Goal: Task Accomplishment & Management: Complete application form

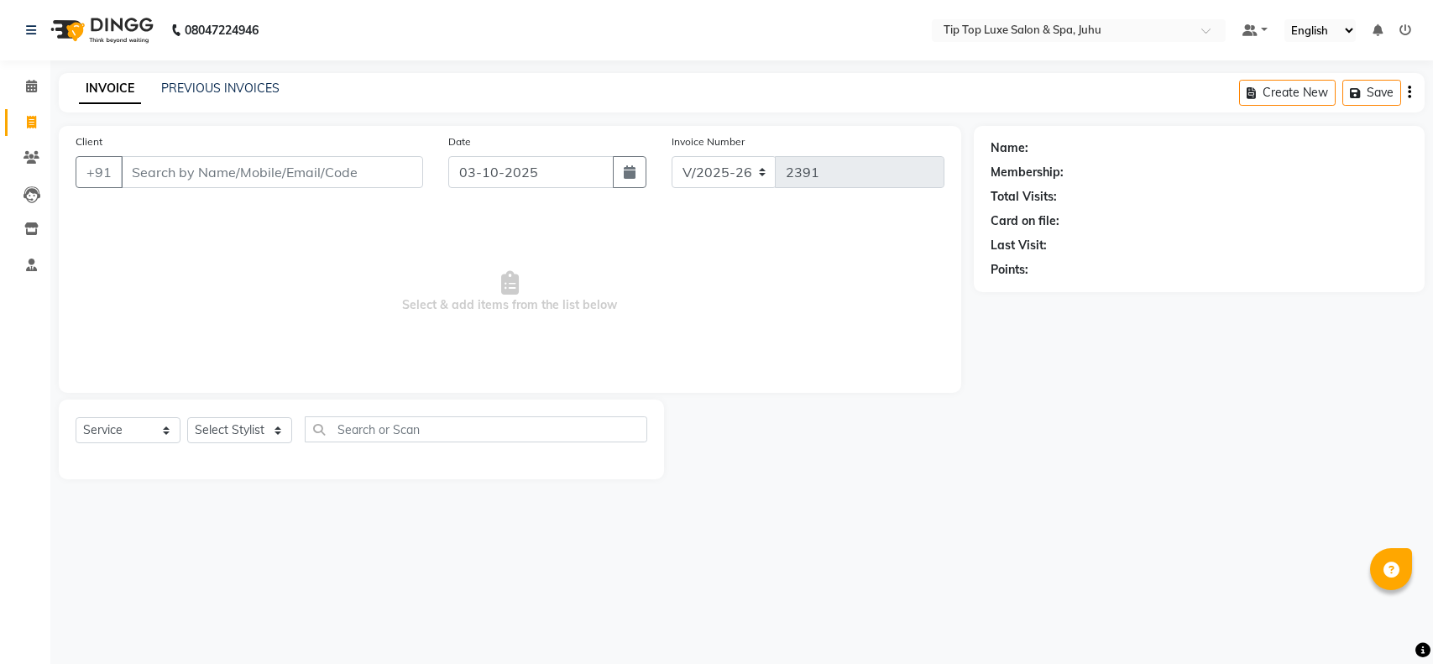
select select "8298"
select select "service"
click at [357, 178] on input "Client" at bounding box center [272, 172] width 302 height 32
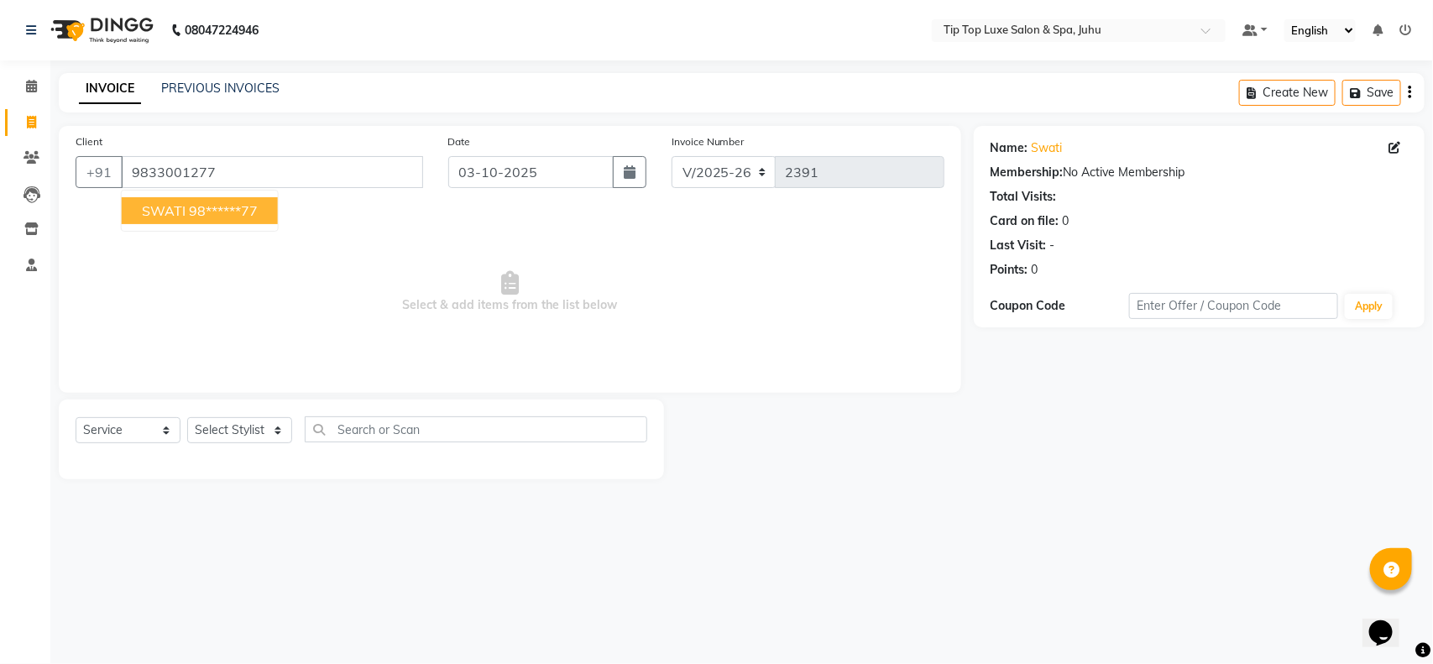
click at [263, 211] on button "SWATI 98******77" at bounding box center [200, 210] width 156 height 27
type input "98******77"
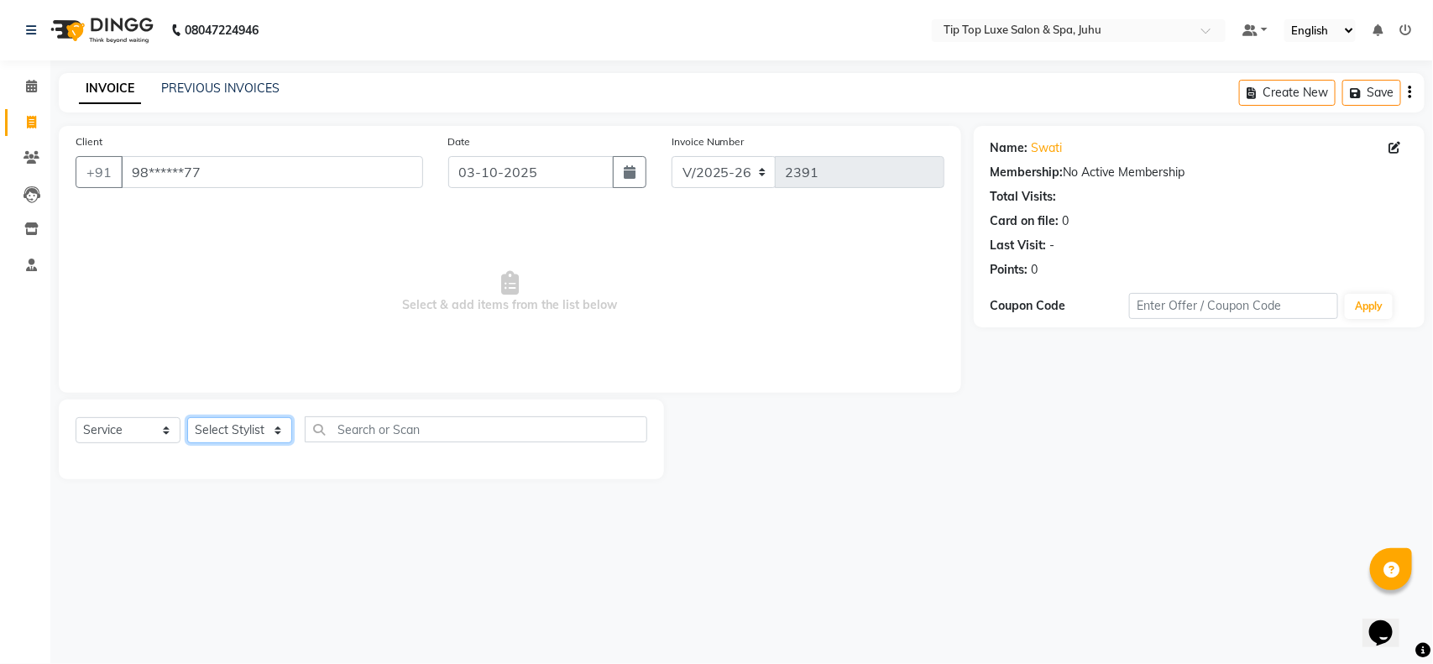
click at [260, 433] on select "Select Stylist [PERSON_NAME] admin [PERSON_NAME] creado ANAO [PERSON_NAME] Jyot…" at bounding box center [239, 430] width 105 height 26
select select "88924"
click at [187, 417] on select "Select Stylist [PERSON_NAME] admin [PERSON_NAME] creado ANAO [PERSON_NAME] Jyot…" at bounding box center [239, 430] width 105 height 26
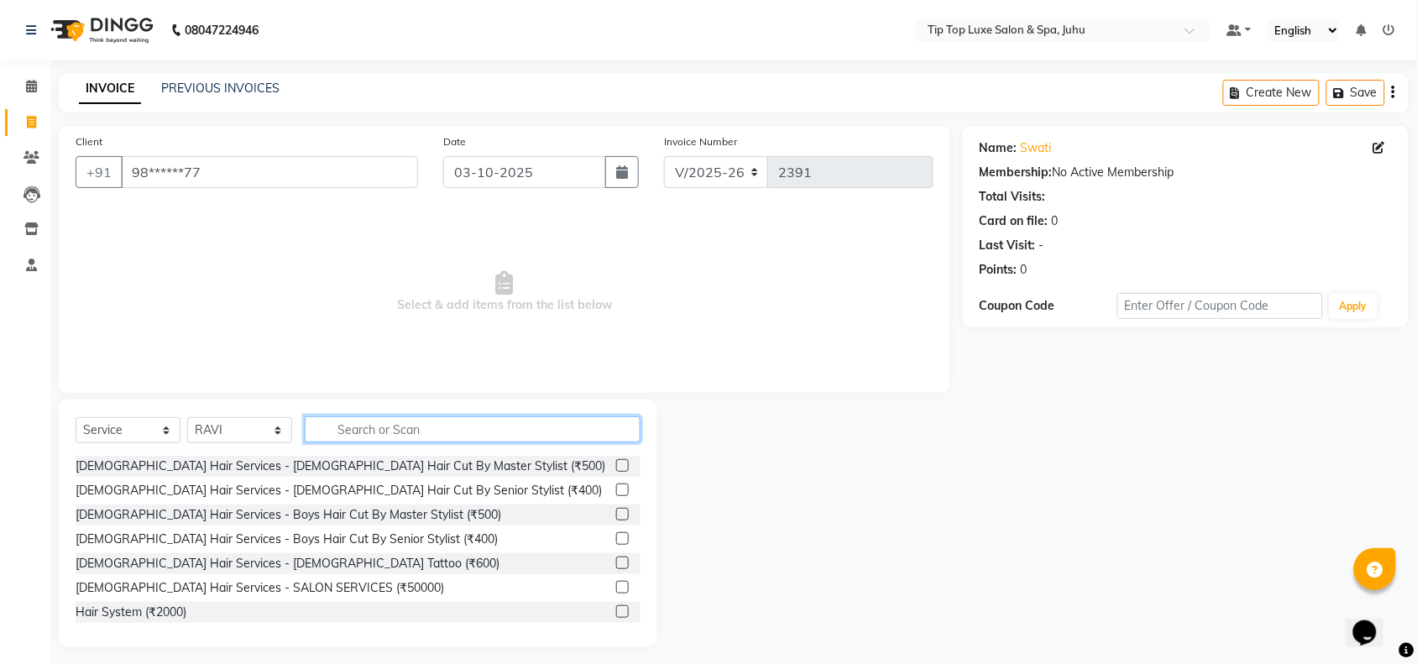
click at [350, 420] on input "text" at bounding box center [473, 429] width 336 height 26
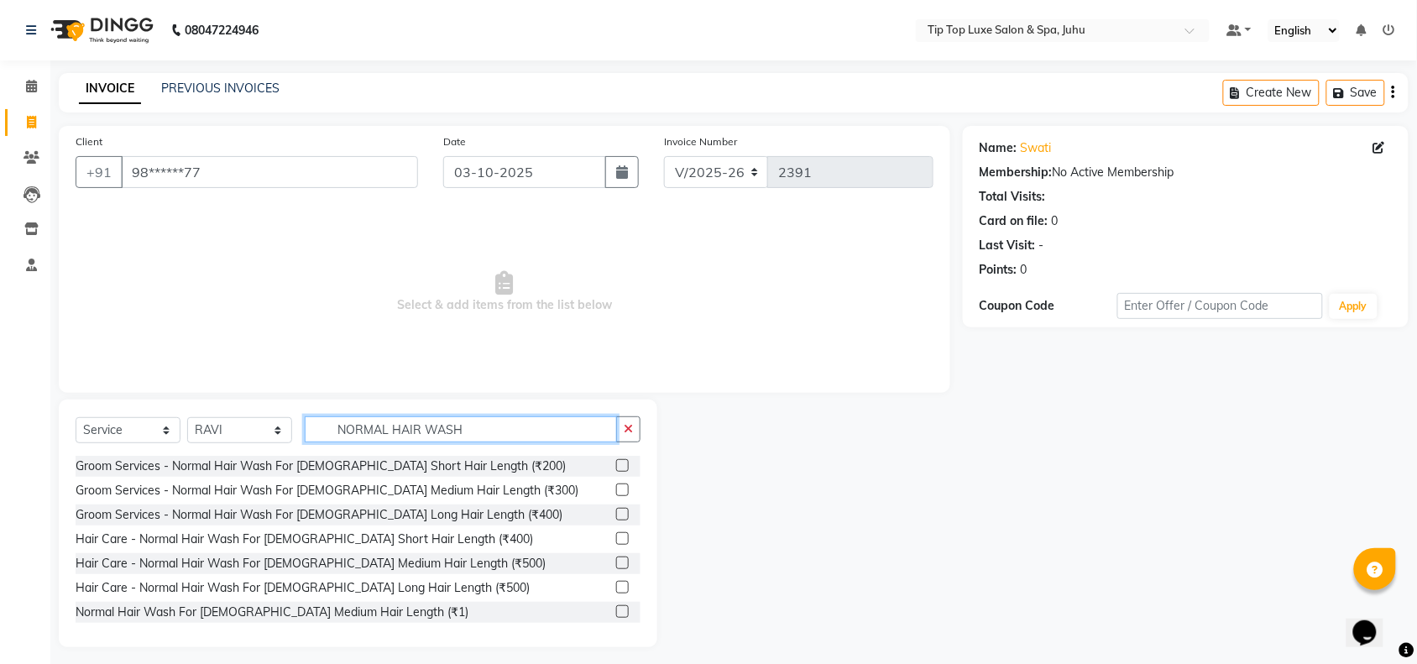
type input "NORMAL HAIR WASH"
click at [616, 585] on label at bounding box center [622, 587] width 13 height 13
click at [616, 585] on input "checkbox" at bounding box center [621, 587] width 11 height 11
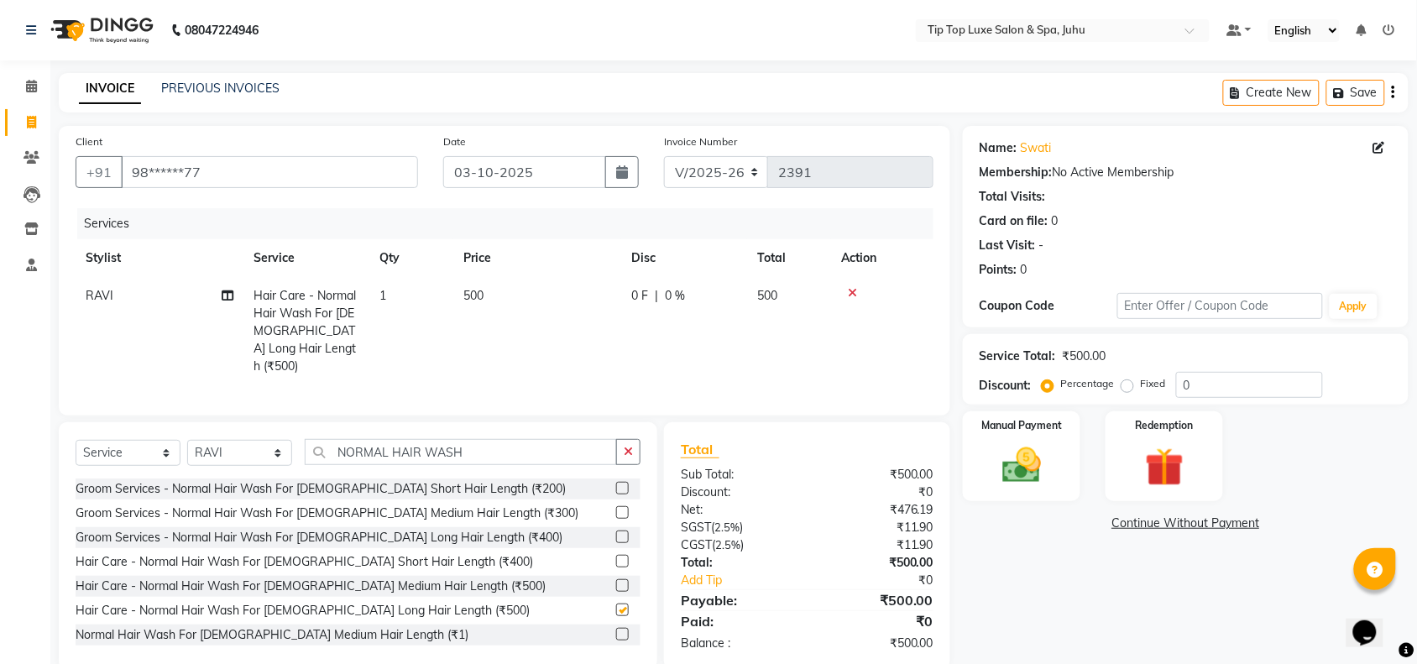
checkbox input "false"
click at [622, 457] on button "button" at bounding box center [628, 452] width 24 height 26
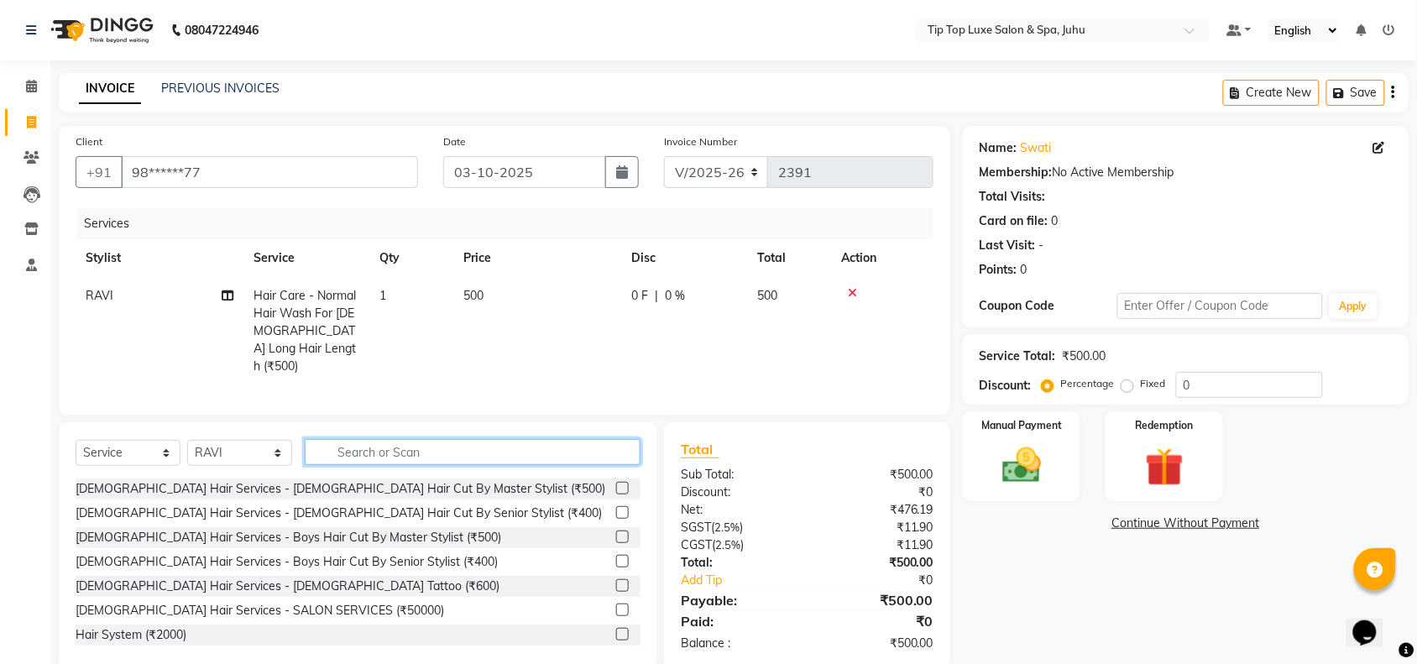
click at [568, 445] on input "text" at bounding box center [473, 452] width 336 height 26
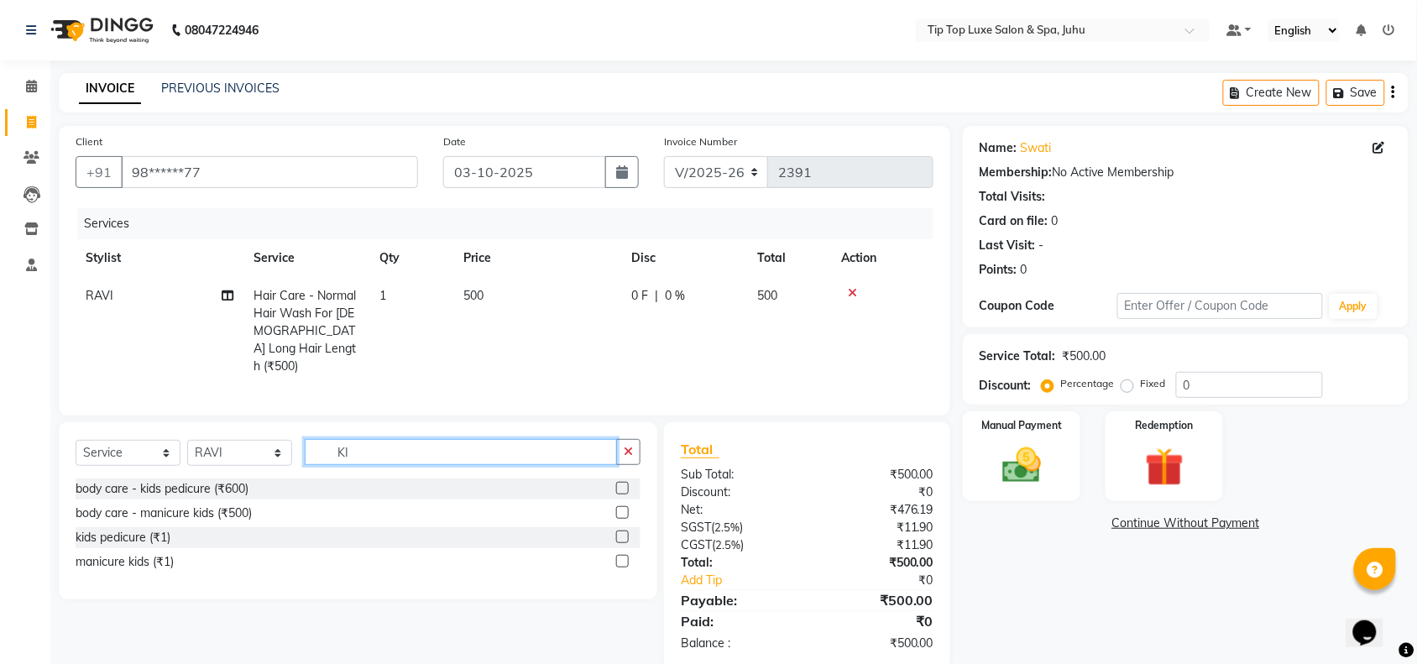
type input "K"
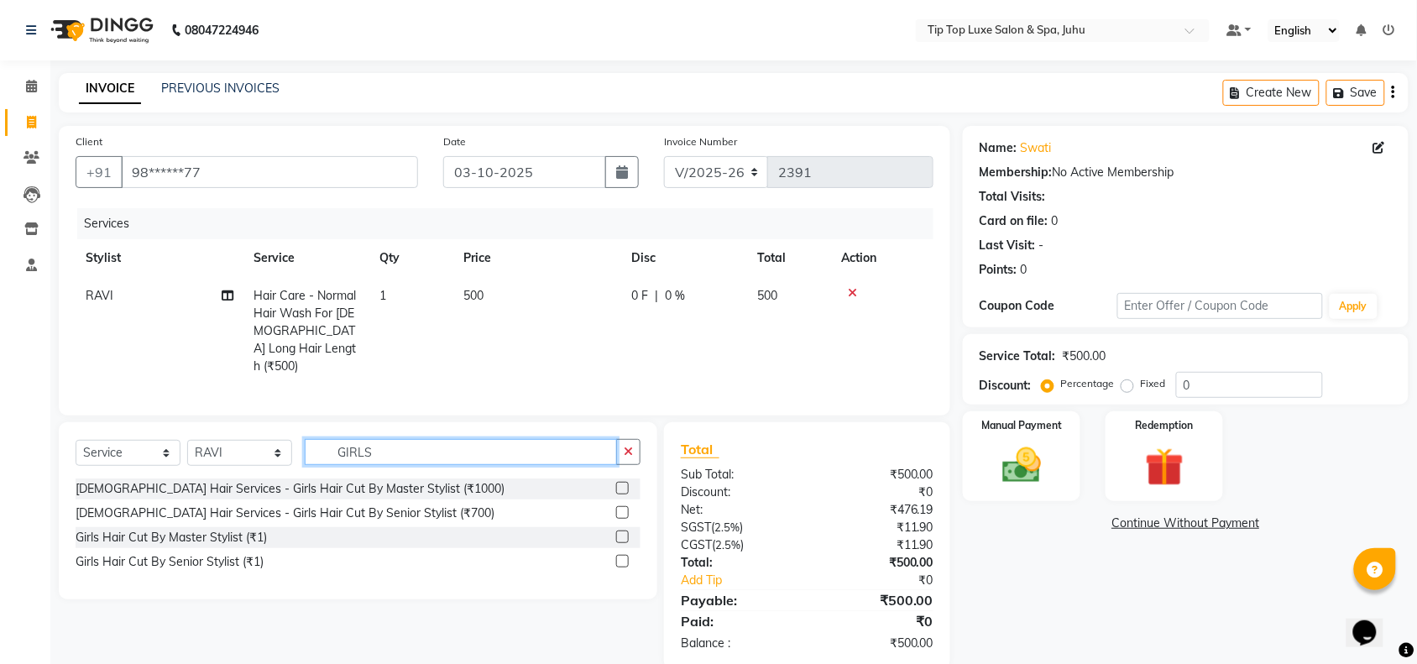
type input "GIRLS"
click at [622, 512] on label at bounding box center [622, 512] width 13 height 13
click at [622, 512] on input "checkbox" at bounding box center [621, 513] width 11 height 11
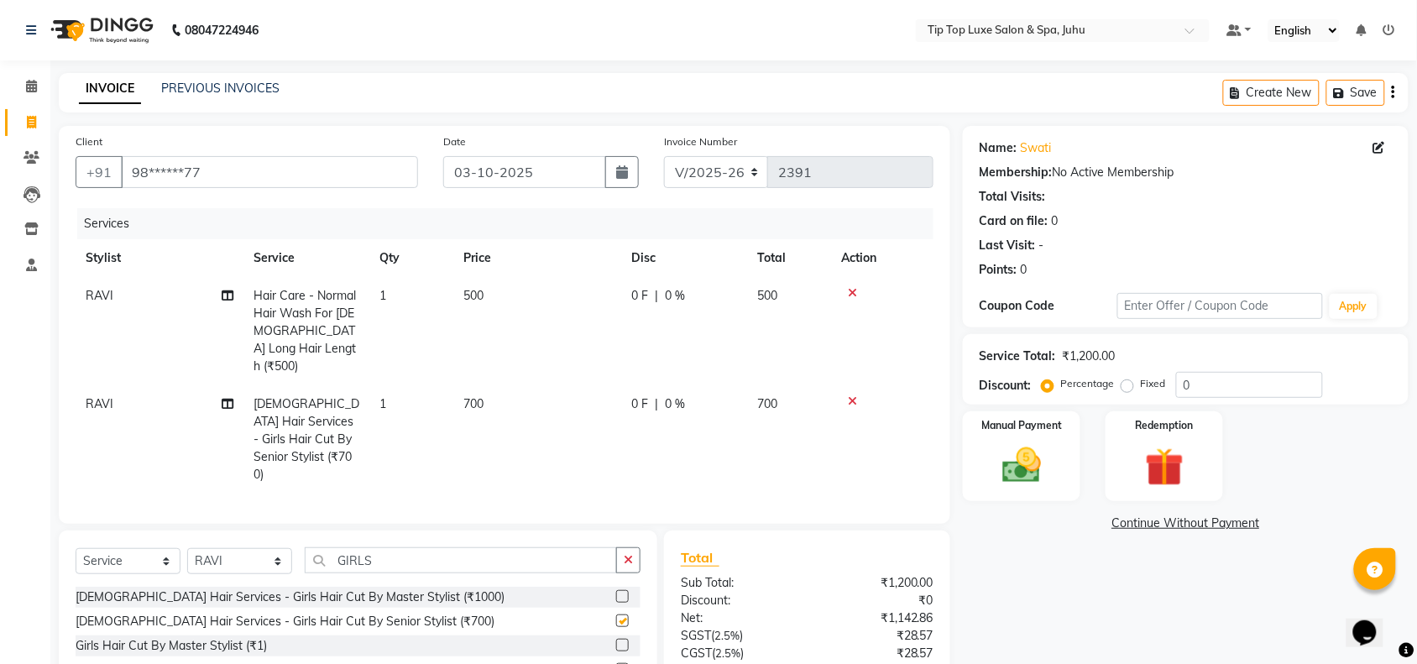
checkbox input "false"
click at [1022, 442] on img at bounding box center [1021, 465] width 65 height 46
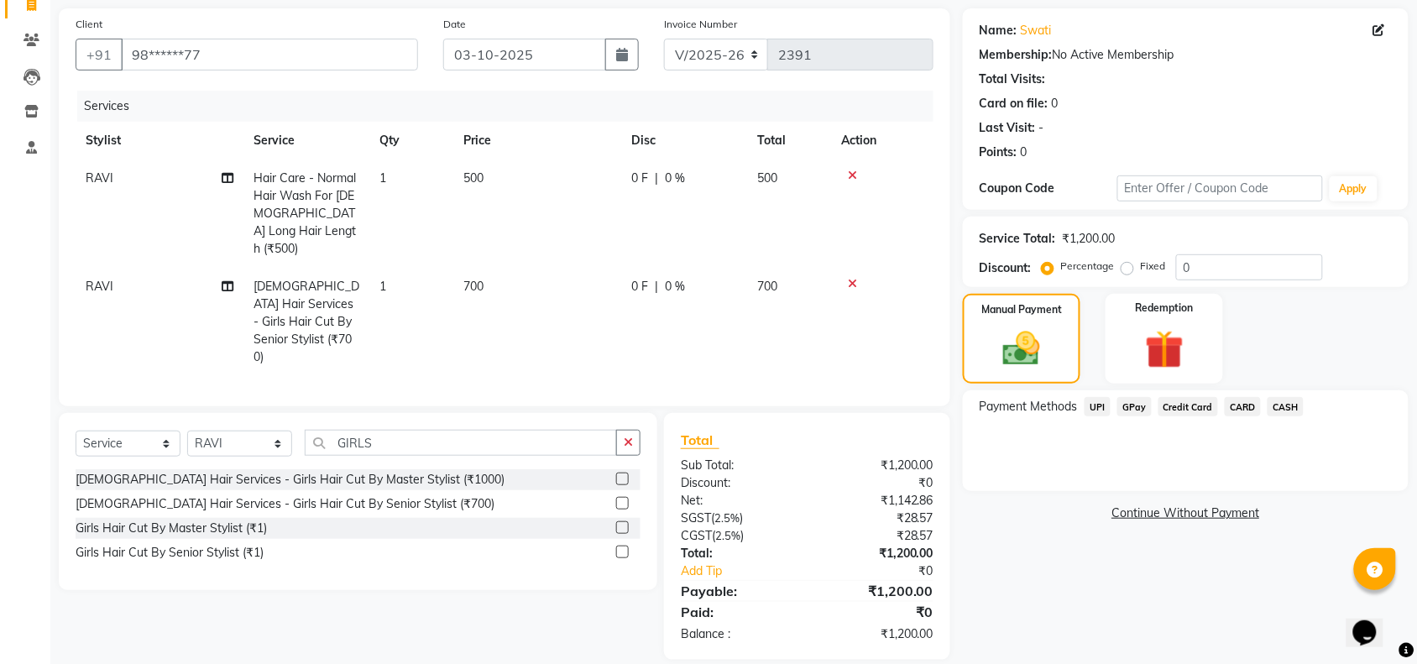
scroll to position [118, 0]
click at [1094, 407] on span "UPI" at bounding box center [1097, 405] width 26 height 19
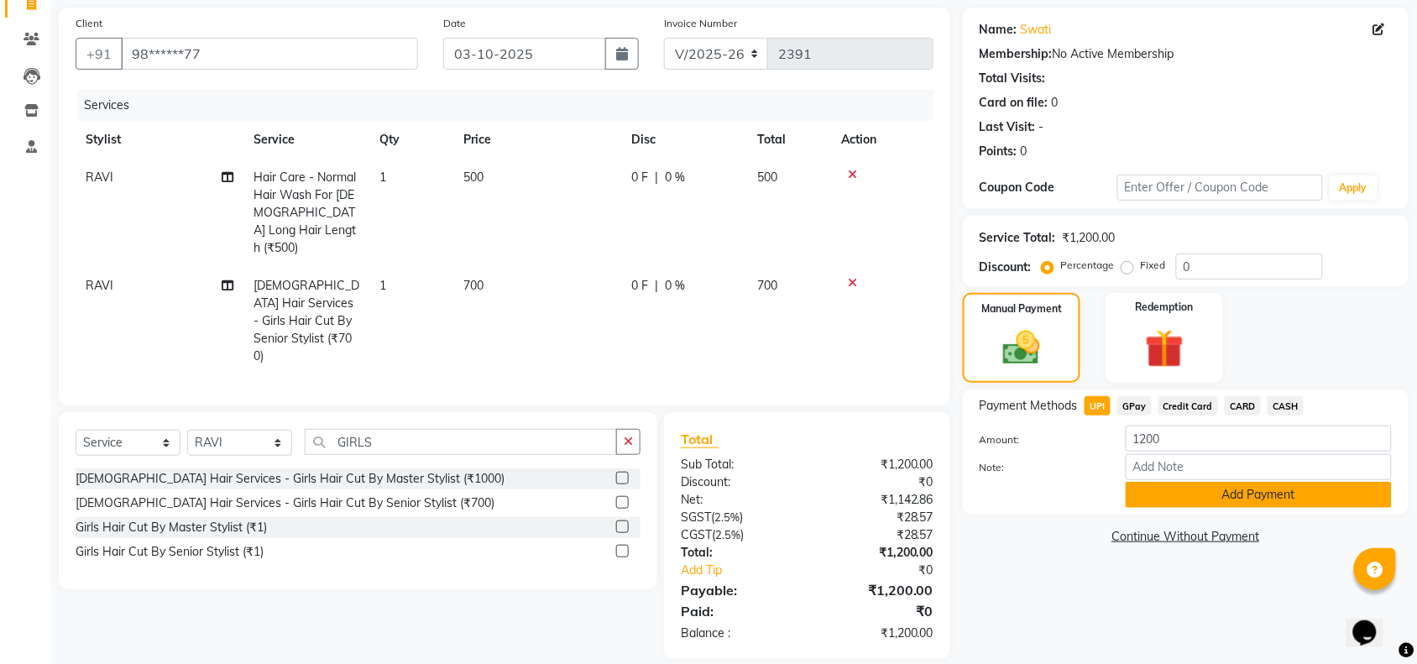
click at [1143, 504] on button "Add Payment" at bounding box center [1258, 495] width 266 height 26
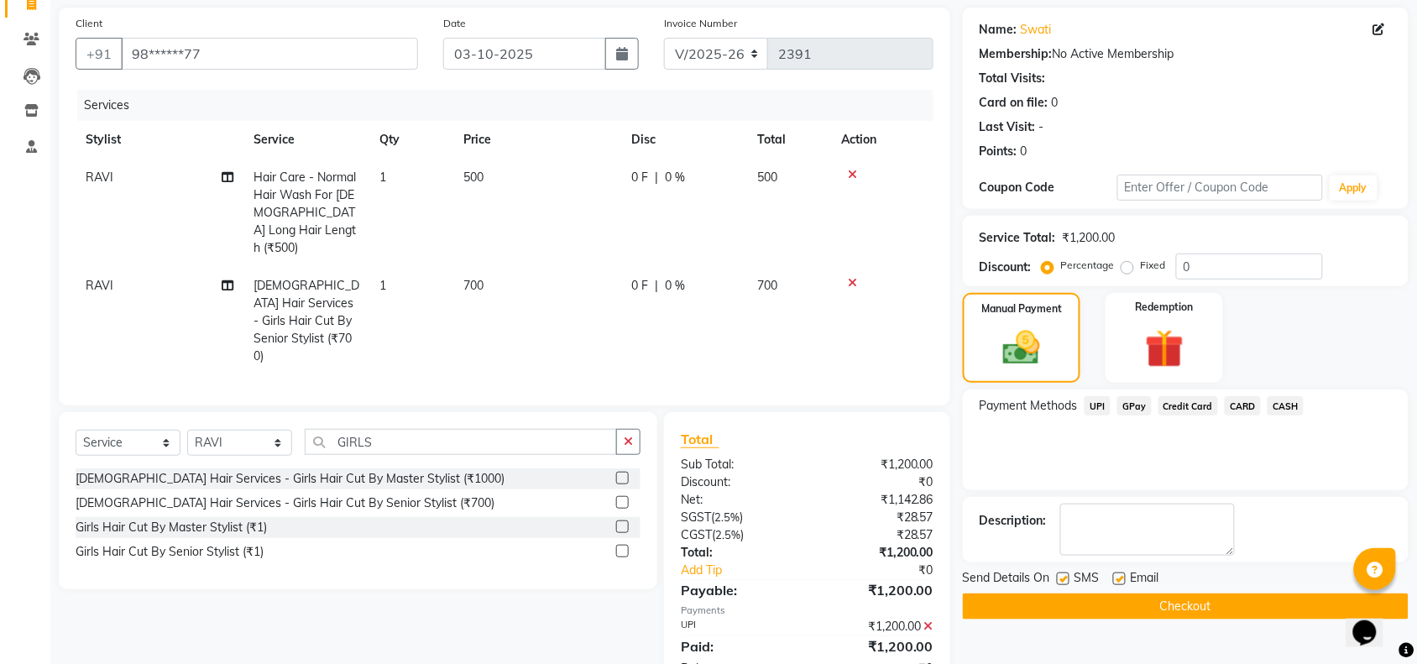
click at [1110, 607] on button "Checkout" at bounding box center [1186, 606] width 446 height 26
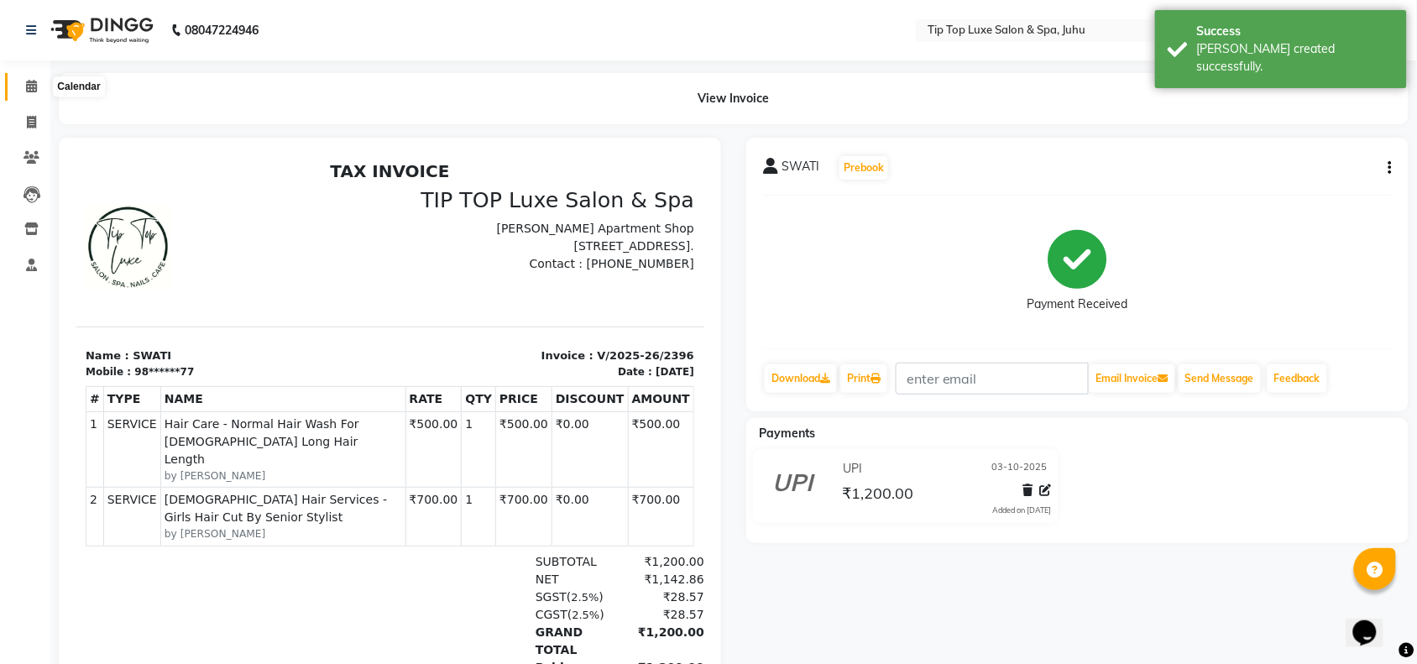
click at [30, 89] on icon at bounding box center [31, 86] width 11 height 13
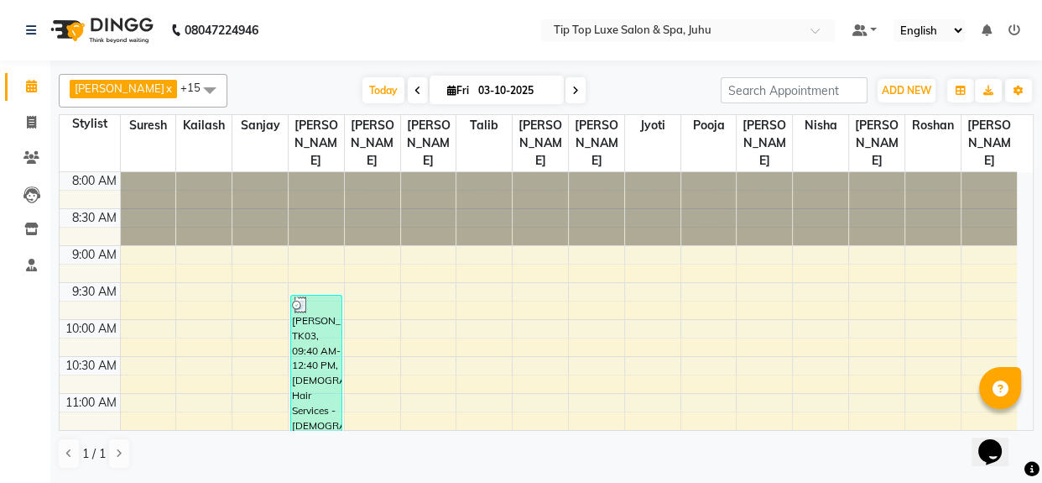
click at [1013, 34] on icon at bounding box center [1015, 30] width 12 height 12
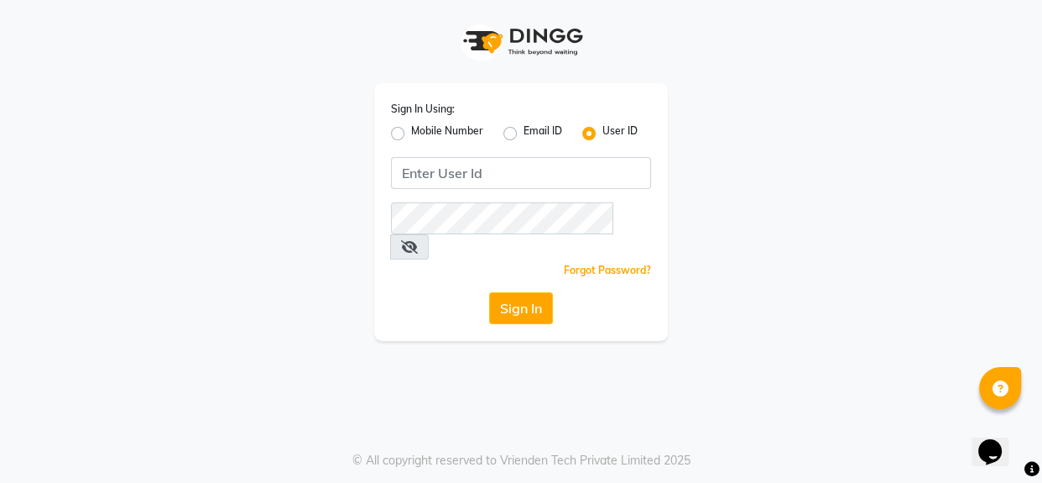
click at [411, 133] on label "Mobile Number" at bounding box center [447, 133] width 72 height 20
click at [411, 133] on input "Mobile Number" at bounding box center [416, 128] width 11 height 11
radio input "true"
radio input "false"
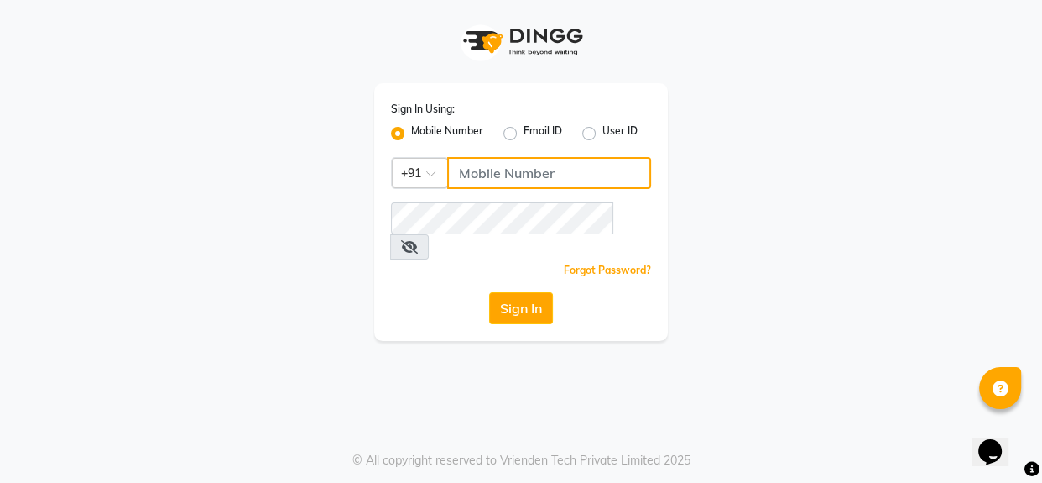
click at [469, 171] on input "Username" at bounding box center [549, 173] width 204 height 32
type input "9004713330"
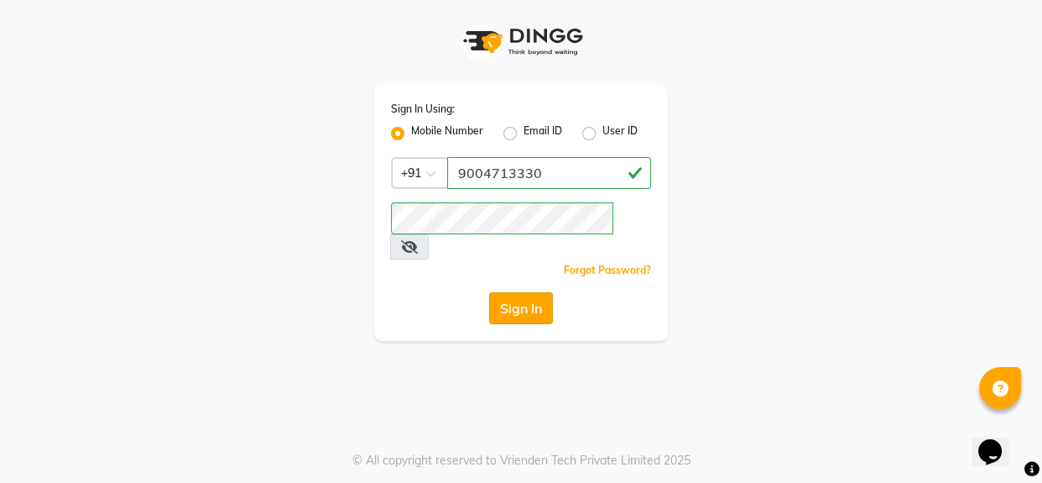
click at [501, 292] on button "Sign In" at bounding box center [521, 308] width 64 height 32
